Goal: Book appointment/travel/reservation

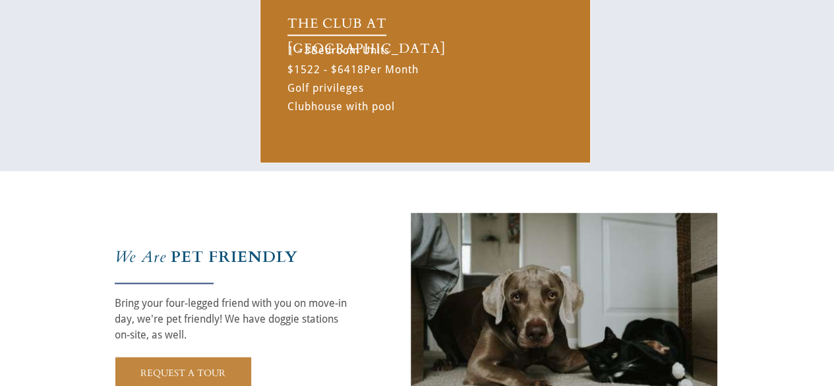
scroll to position [1055, 0]
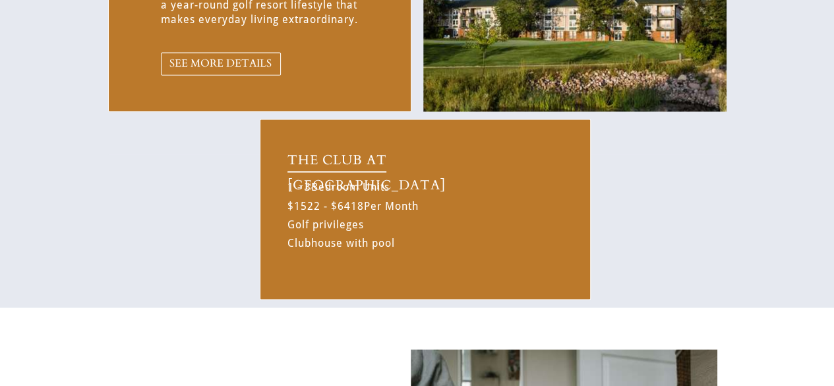
click at [356, 157] on span "THE CLUB AT [GEOGRAPHIC_DATA]" at bounding box center [367, 172] width 158 height 43
click at [348, 206] on div "$1522 - $6418" at bounding box center [326, 206] width 77 height 18
click at [335, 241] on div "1 - 3 Bedroom Units $1522 - $6418 Per Month Golf privileges Clubhouse with pool" at bounding box center [392, 215] width 208 height 74
click at [316, 162] on span "THE CLUB AT [GEOGRAPHIC_DATA]" at bounding box center [367, 172] width 158 height 43
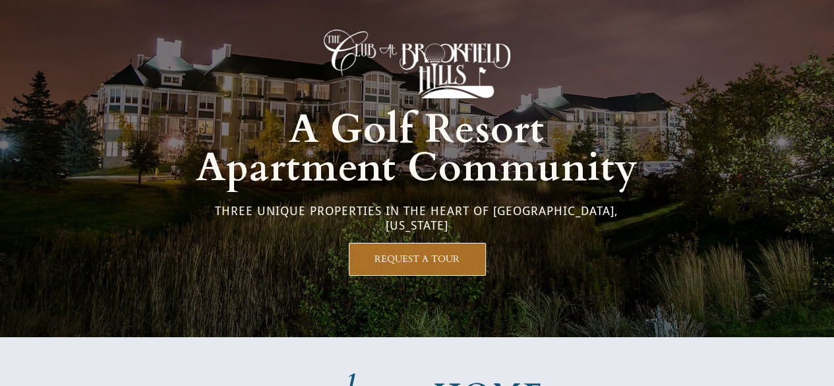
scroll to position [0, 0]
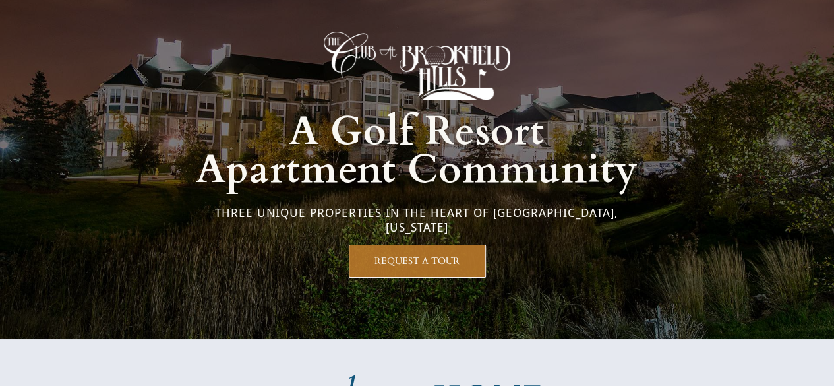
click at [404, 51] on img at bounding box center [417, 66] width 187 height 69
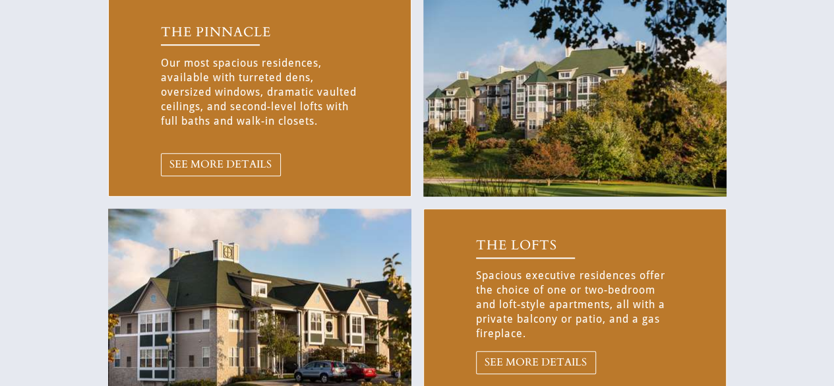
scroll to position [462, 0]
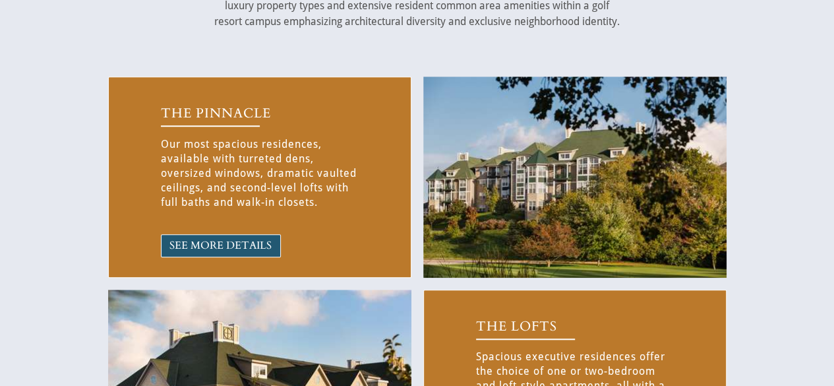
click at [249, 253] on link "SEE MORE DETAILS" at bounding box center [221, 245] width 120 height 23
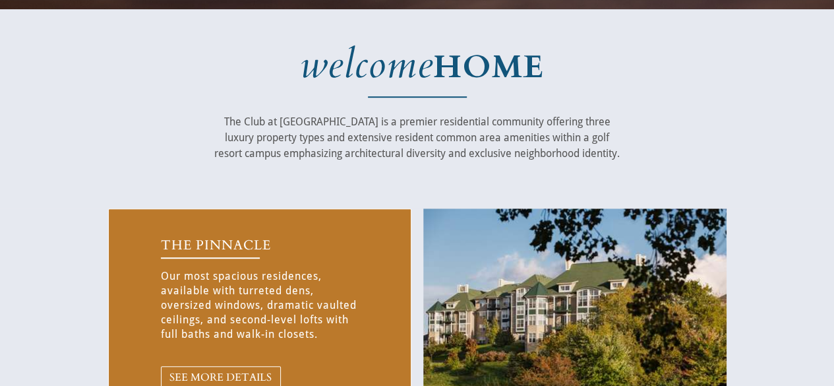
scroll to position [117, 0]
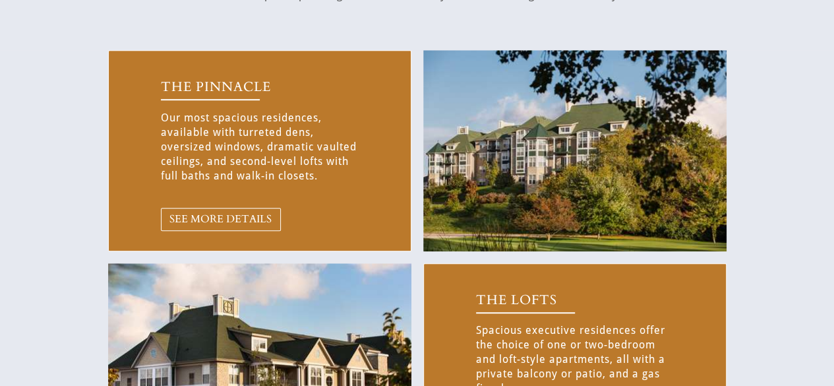
scroll to position [528, 0]
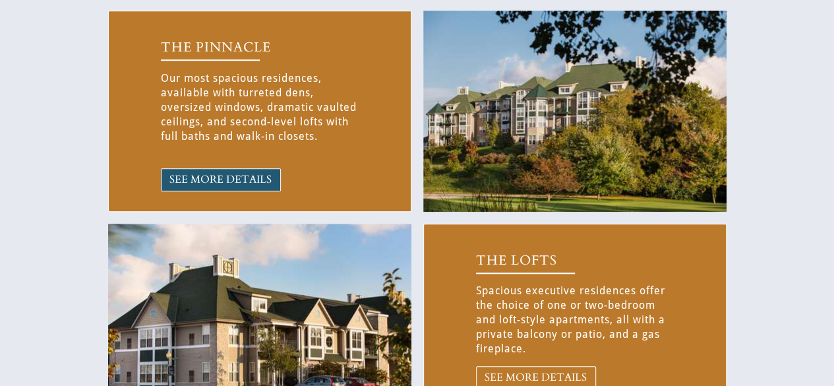
click at [246, 180] on span "SEE MORE DETAILS" at bounding box center [221, 179] width 119 height 13
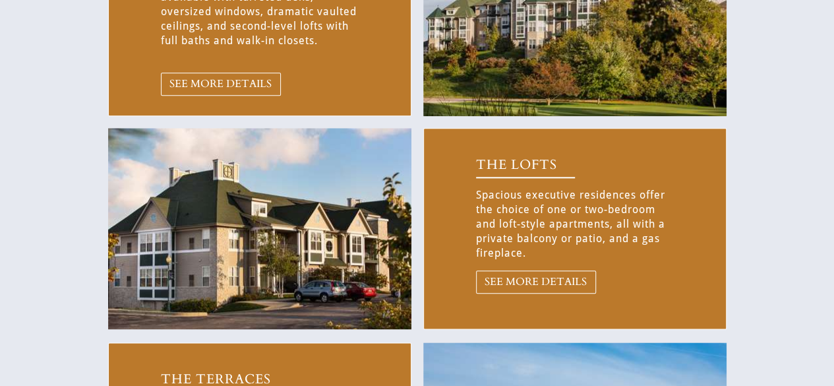
scroll to position [660, 0]
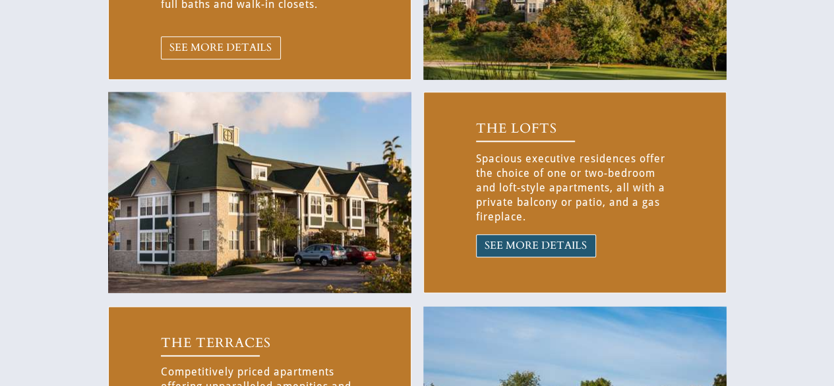
click at [505, 243] on span "SEE MORE DETAILS" at bounding box center [536, 245] width 119 height 13
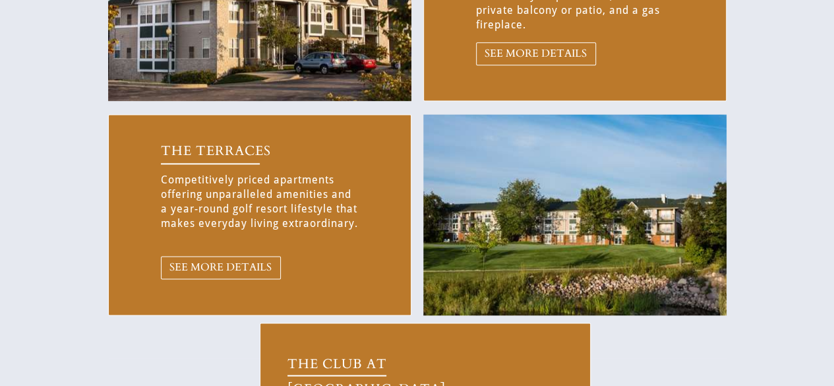
scroll to position [857, 0]
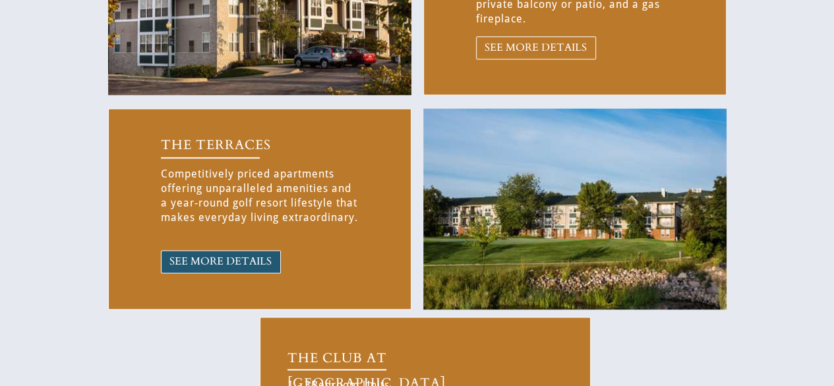
click at [266, 262] on span "SEE MORE DETAILS" at bounding box center [221, 261] width 119 height 13
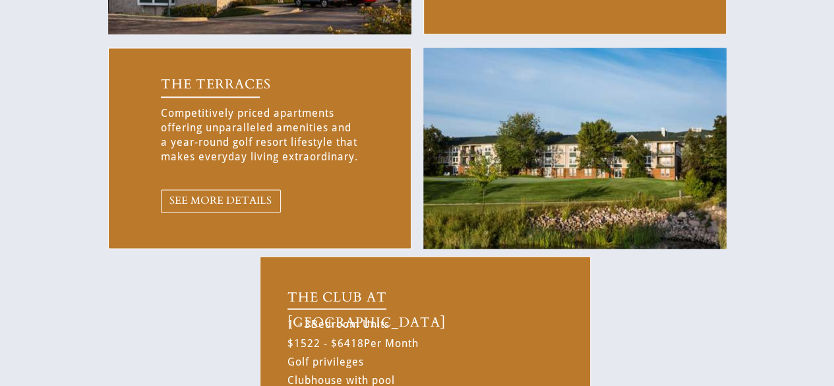
scroll to position [1055, 0]
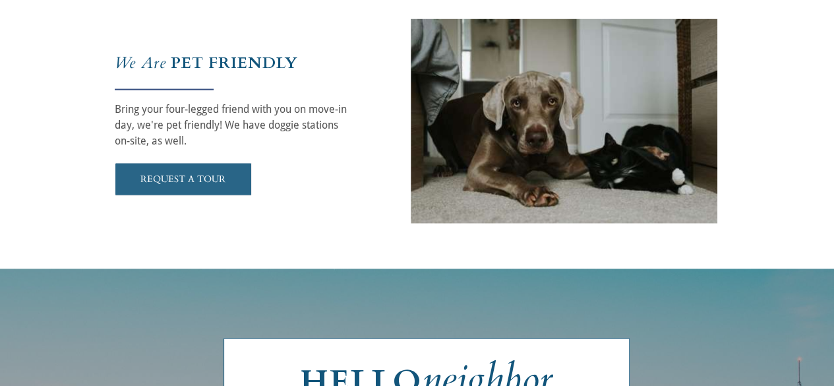
click at [230, 173] on span "REQUEST A TOUR" at bounding box center [183, 178] width 136 height 11
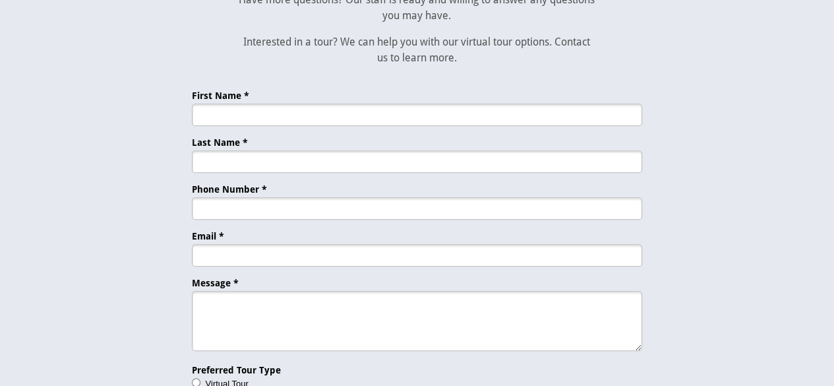
scroll to position [2788, 0]
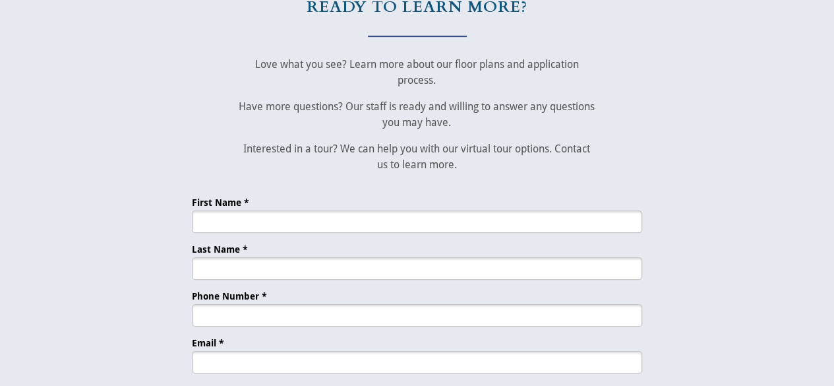
click at [248, 221] on input "First Name *" at bounding box center [417, 221] width 450 height 22
type input "[PERSON_NAME]"
click at [261, 267] on input "Last Name *" at bounding box center [417, 268] width 450 height 22
type input "[PERSON_NAME]"
click at [270, 320] on input "Phone Number *" at bounding box center [417, 315] width 450 height 22
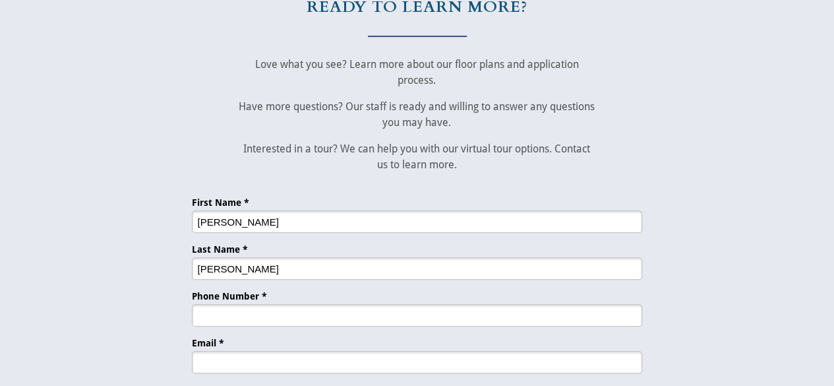
type input "4148650485"
click at [274, 369] on input "Email *" at bounding box center [417, 362] width 450 height 22
type input "[EMAIL_ADDRESS][DOMAIN_NAME]"
click at [524, 262] on input "[PERSON_NAME]" at bounding box center [417, 268] width 450 height 22
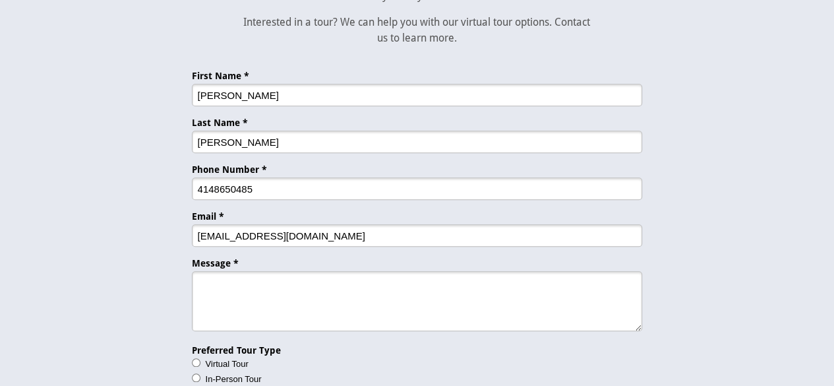
scroll to position [2920, 0]
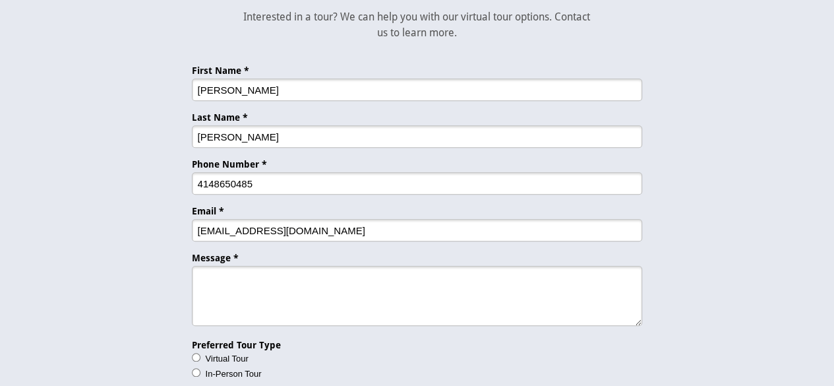
click at [305, 226] on input "[EMAIL_ADDRESS][DOMAIN_NAME]" at bounding box center [417, 230] width 450 height 22
click at [278, 288] on textarea "Message *" at bounding box center [417, 296] width 450 height 60
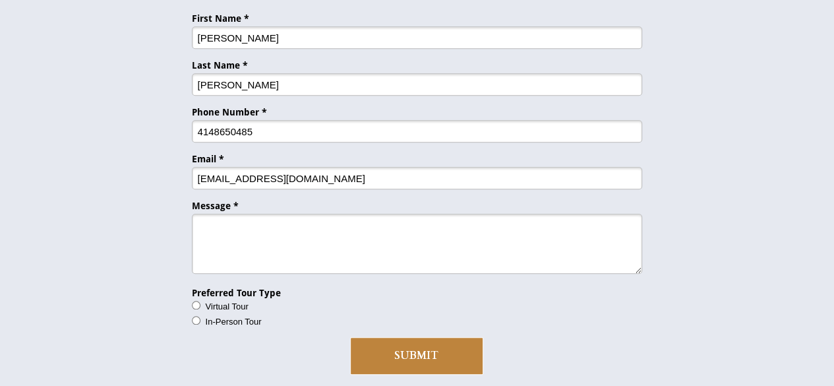
scroll to position [3052, 0]
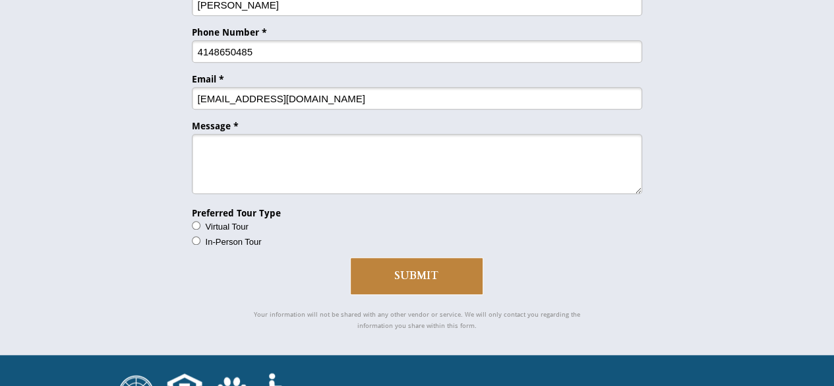
click at [194, 226] on input "Virtual Tour" at bounding box center [196, 225] width 9 height 9
radio input "true"
click at [242, 158] on textarea "Message *" at bounding box center [417, 164] width 450 height 60
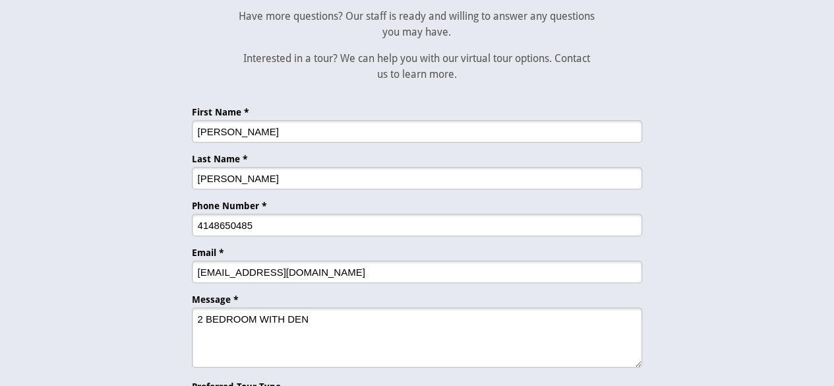
scroll to position [2986, 0]
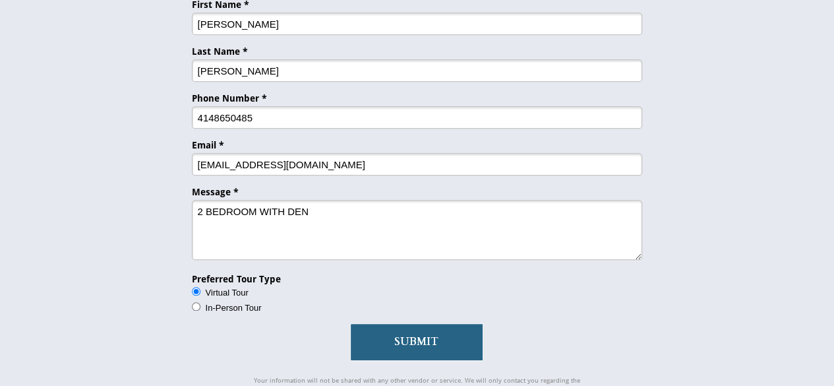
type textarea "2 BEDROOM WITH DEN"
click at [367, 340] on span "SUBMIT" at bounding box center [417, 342] width 132 height 13
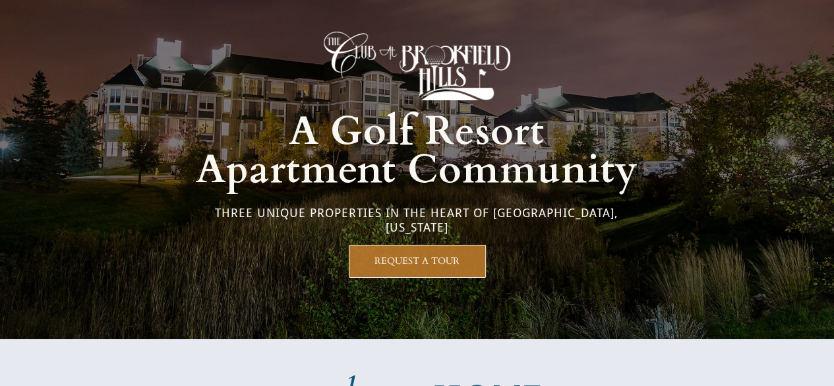
click at [452, 67] on img at bounding box center [417, 66] width 187 height 69
click at [431, 125] on span "A Golf Resort" at bounding box center [417, 131] width 256 height 53
click at [401, 200] on div at bounding box center [417, 169] width 619 height 339
